Goal: Transaction & Acquisition: Download file/media

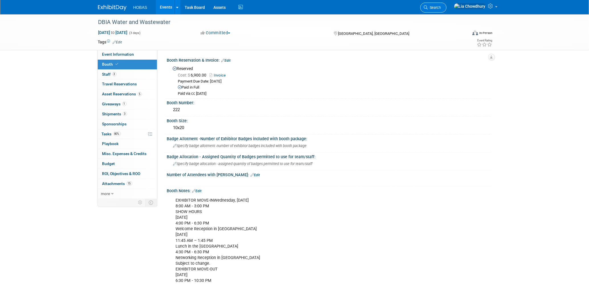
click at [444, 8] on link "Search" at bounding box center [433, 8] width 26 height 10
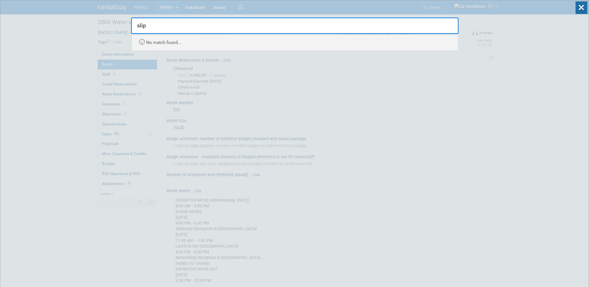
type input "slip"
click at [416, 4] on div "slip Recently Viewed Events: DBIA Water and Wastewater In-Person National Harbo…" at bounding box center [295, 25] width 328 height 50
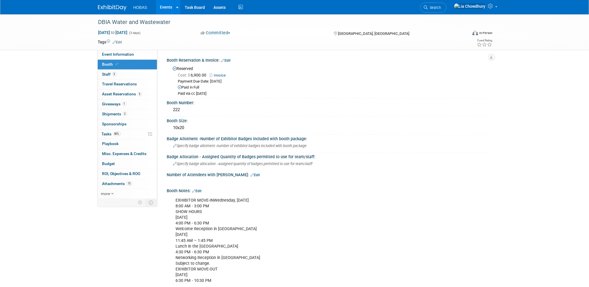
drag, startPoint x: 447, startPoint y: 6, endPoint x: 451, endPoint y: 6, distance: 3.7
click at [428, 6] on icon at bounding box center [426, 7] width 4 height 4
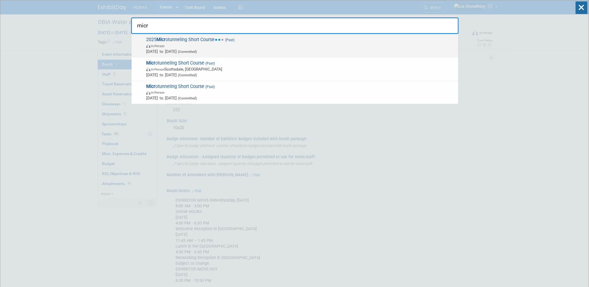
type input "micr"
click at [213, 39] on span "2025 Micr otunneling Short Course (Past) In-Person May 5, 2025 to May 8, 2025 (…" at bounding box center [300, 45] width 311 height 17
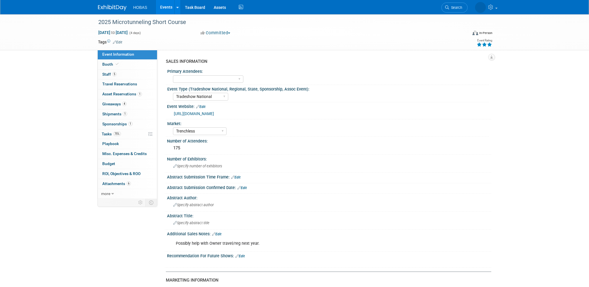
select select "Tradeshow National"
select select "Trenchless"
select select "Sponsorship only"
click at [116, 182] on span "Attachments 6" at bounding box center [116, 183] width 29 height 5
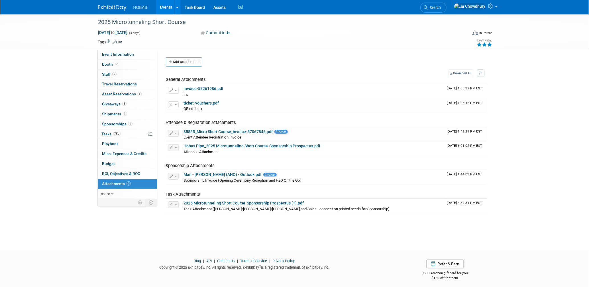
click at [166, 6] on link "Events" at bounding box center [166, 7] width 21 height 14
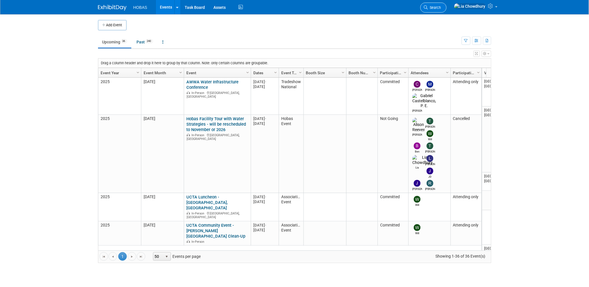
click at [441, 7] on span "Search" at bounding box center [434, 7] width 13 height 4
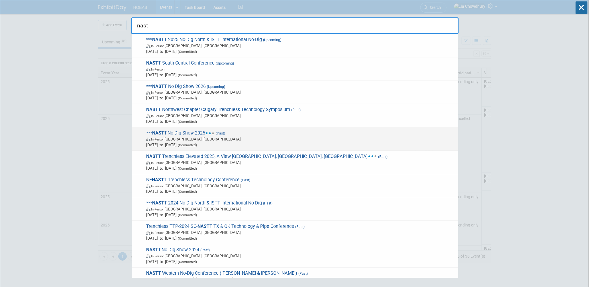
type input "nast"
click at [170, 133] on span "*** NAST T-No Dig Show 2025 (Past) In-Person [GEOGRAPHIC_DATA], [GEOGRAPHIC_DAT…" at bounding box center [300, 138] width 311 height 17
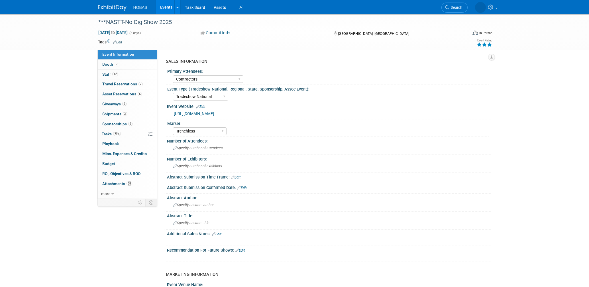
select select "Contractors"
select select "Tradeshow National"
select select "Trenchless"
click at [117, 182] on span "Attachments 28" at bounding box center [117, 183] width 30 height 5
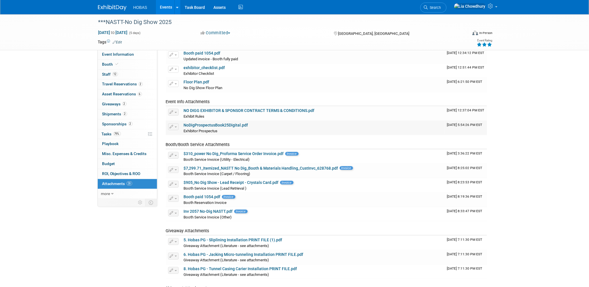
scroll to position [190, 0]
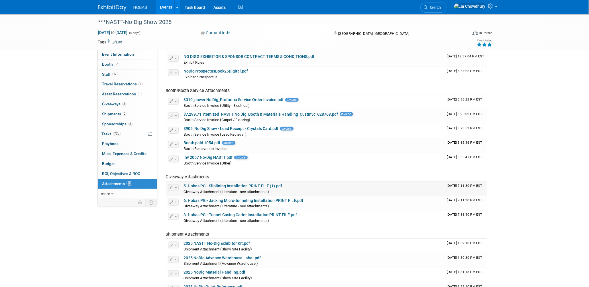
click at [173, 187] on icon "button" at bounding box center [172, 188] width 4 height 4
click at [182, 194] on link "Download" at bounding box center [223, 196] width 111 height 8
click at [176, 201] on span "button" at bounding box center [176, 201] width 2 height 1
click at [182, 209] on link "Download" at bounding box center [223, 211] width 111 height 8
click at [176, 216] on span "button" at bounding box center [176, 216] width 2 height 1
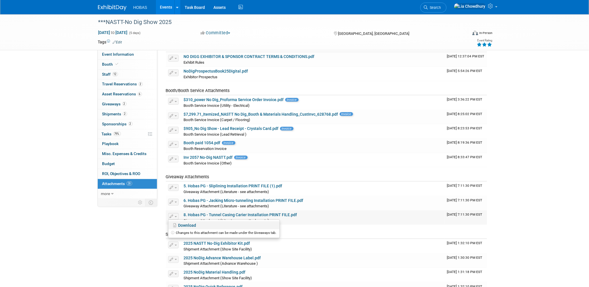
click at [184, 225] on link "Download" at bounding box center [223, 225] width 111 height 8
click at [176, 214] on button "button" at bounding box center [173, 216] width 11 height 7
click at [182, 223] on link "Download" at bounding box center [223, 225] width 111 height 8
click at [173, 201] on button "button" at bounding box center [173, 201] width 11 height 7
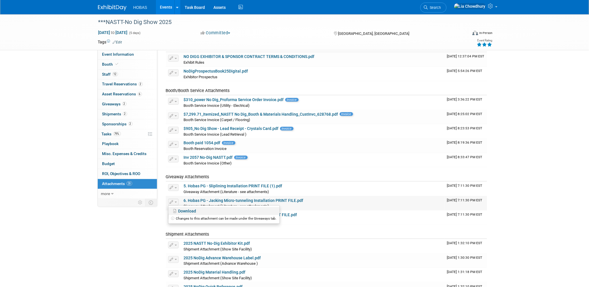
click at [180, 210] on link "Download" at bounding box center [223, 211] width 111 height 8
